Goal: Entertainment & Leisure: Consume media (video, audio)

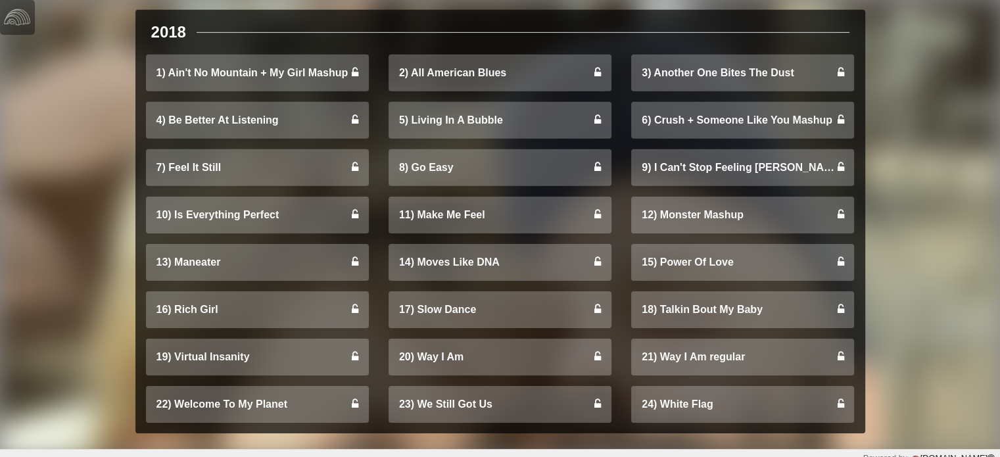
scroll to position [4179, 0]
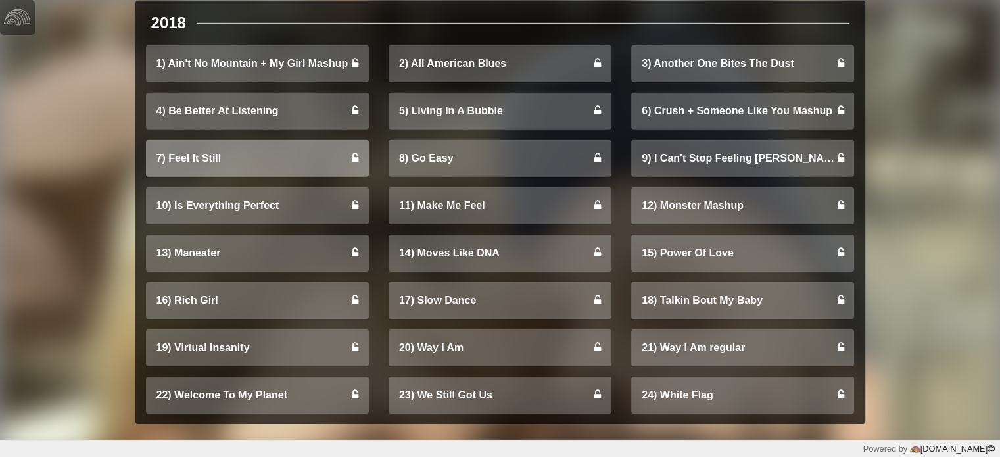
click at [268, 157] on link "7) Feel It Still" at bounding box center [257, 158] width 223 height 37
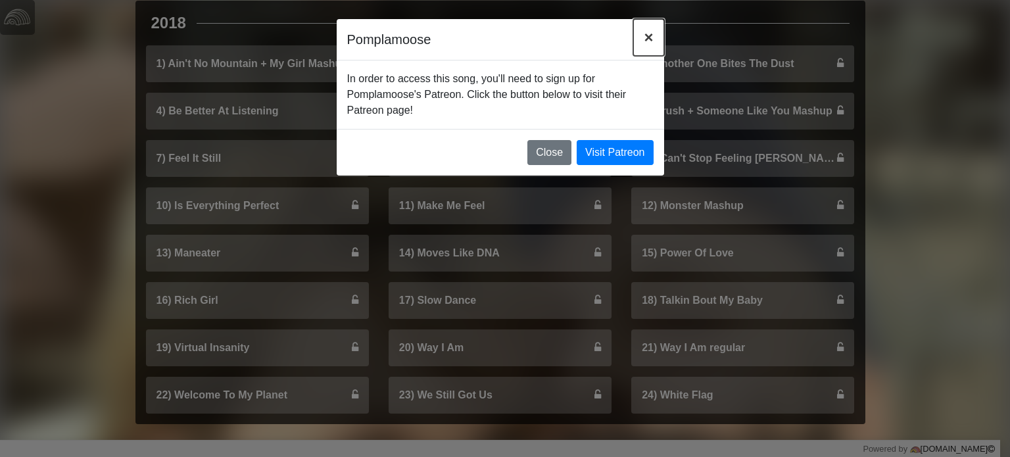
click at [643, 28] on button "×" at bounding box center [648, 37] width 30 height 37
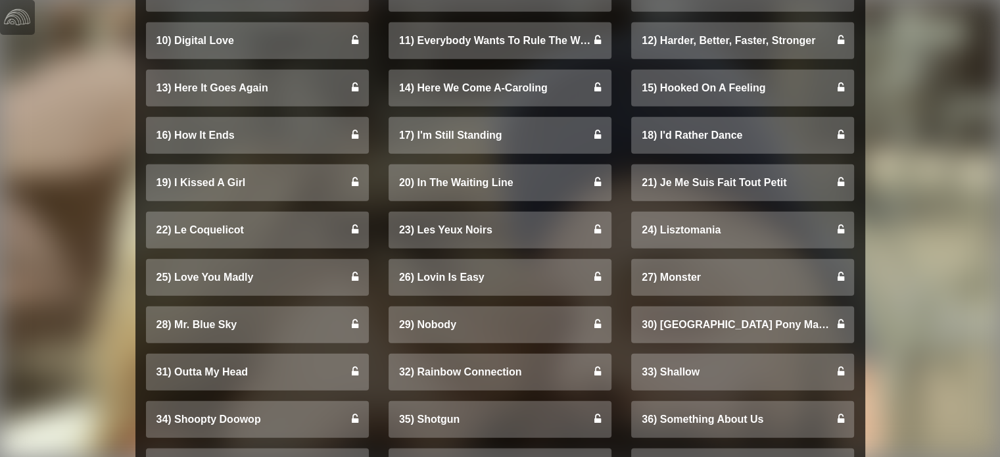
scroll to position [3525, 0]
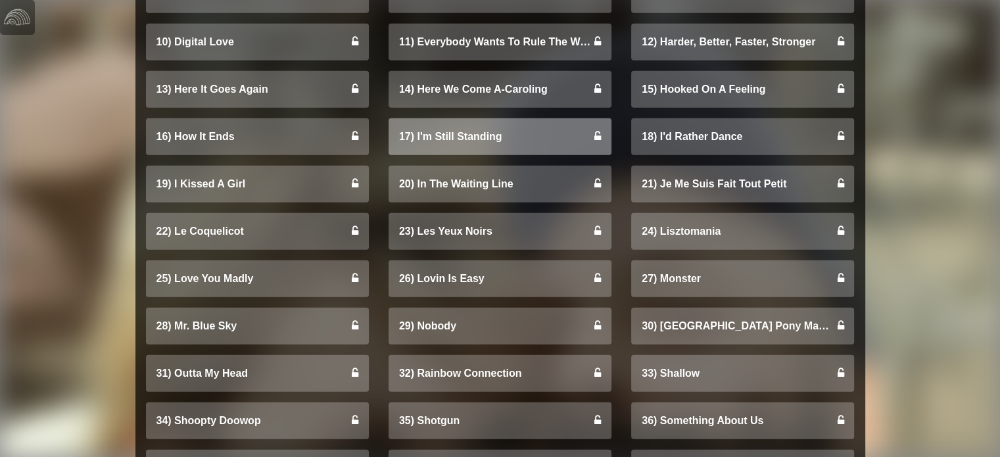
click at [571, 154] on link "17) I'm Still Standing" at bounding box center [500, 136] width 223 height 37
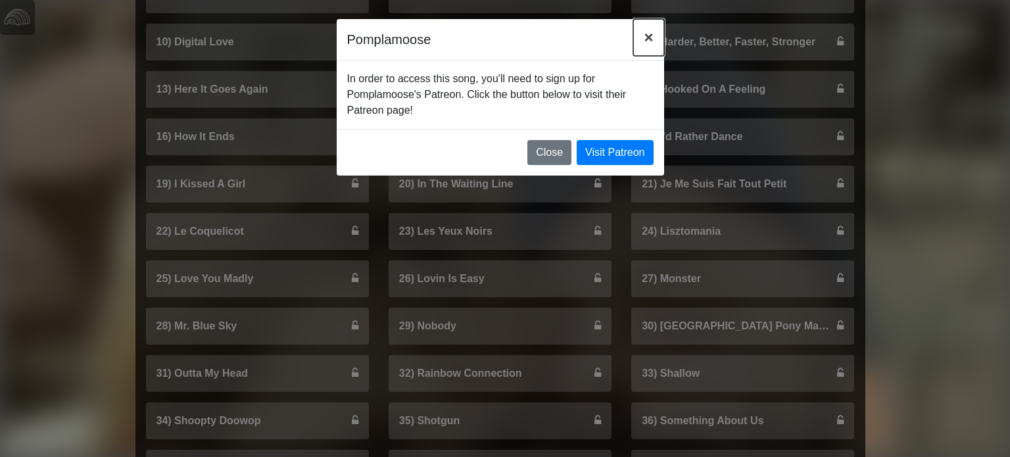
click at [649, 28] on span "×" at bounding box center [648, 37] width 9 height 18
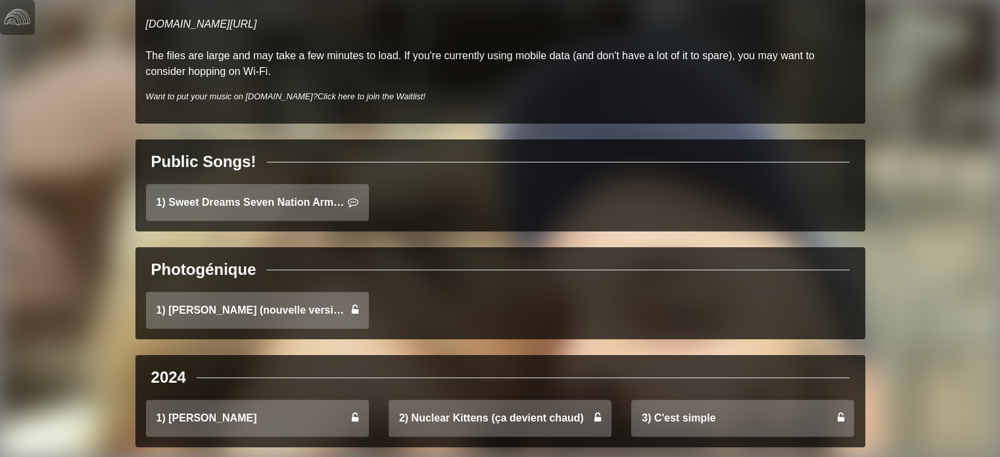
scroll to position [218, 0]
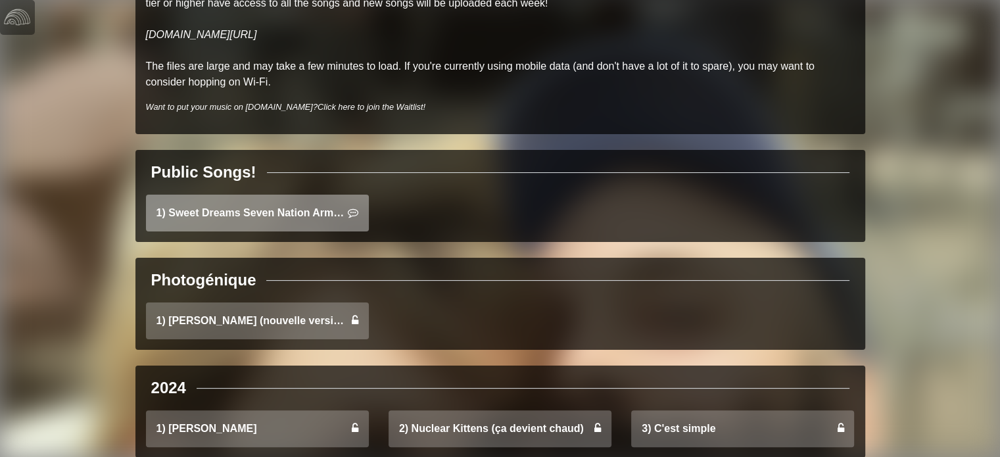
click at [296, 204] on link "1) Sweet Dreams Seven Nation Army Mashup" at bounding box center [257, 213] width 223 height 37
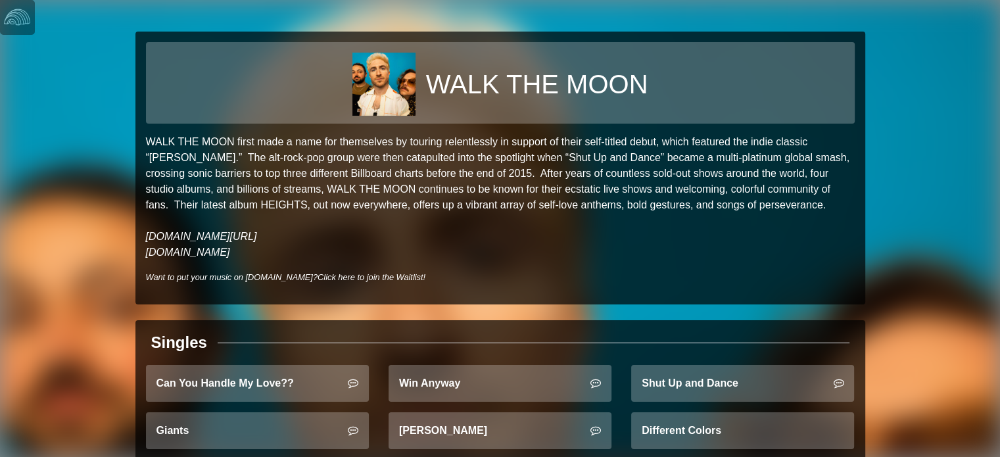
scroll to position [36, 0]
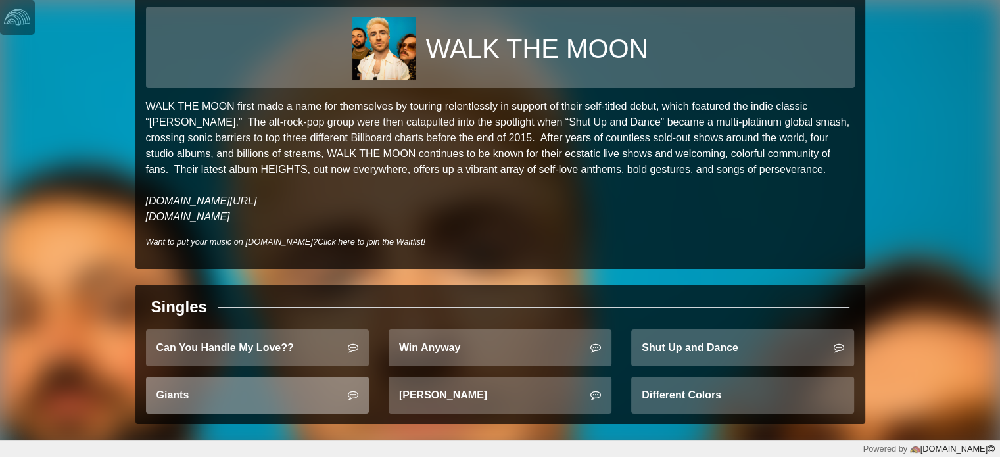
click at [224, 391] on link "Giants" at bounding box center [257, 395] width 223 height 37
